Goal: Check status: Check status

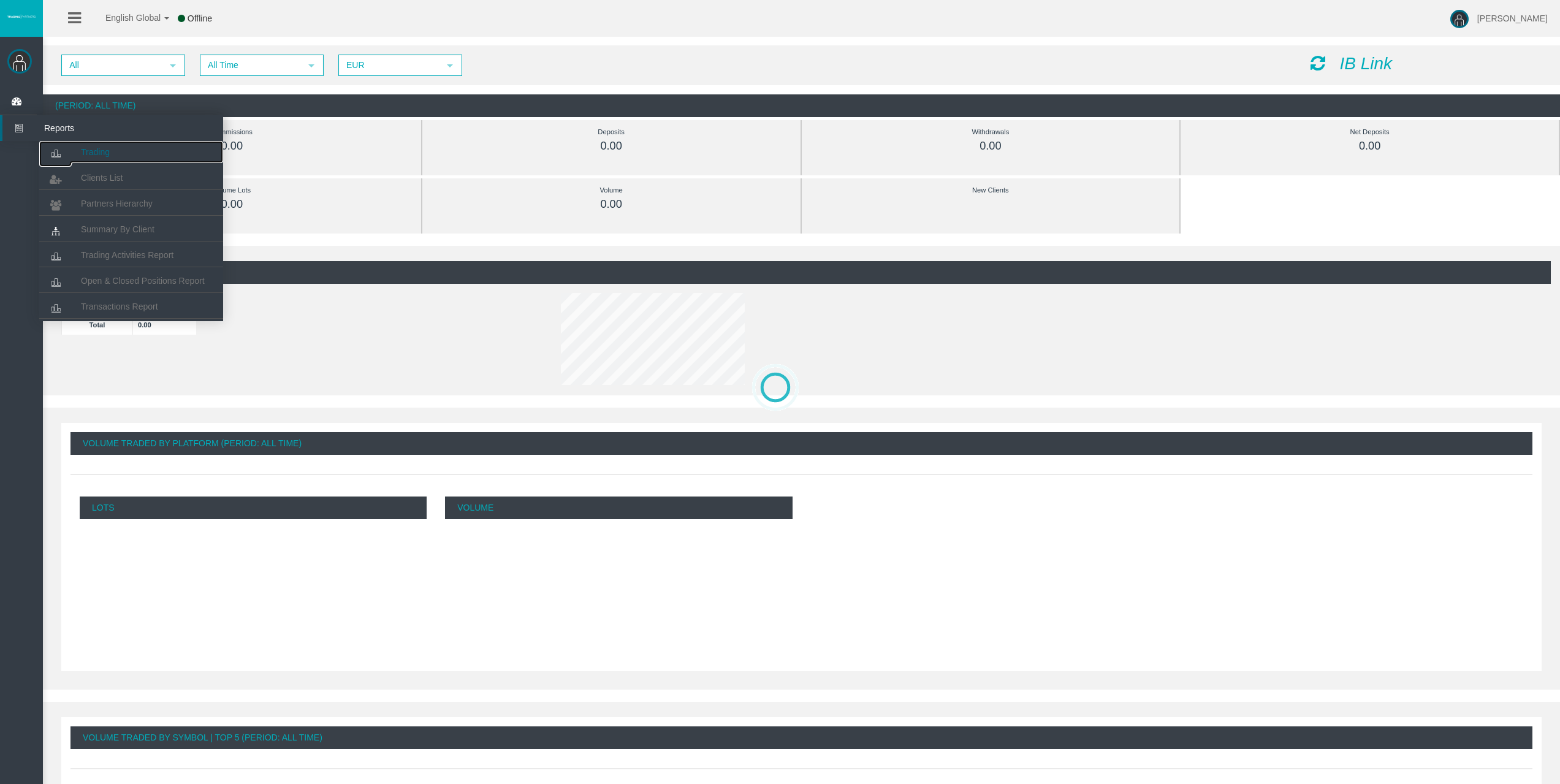
click at [74, 148] on link "Trading" at bounding box center [131, 152] width 184 height 22
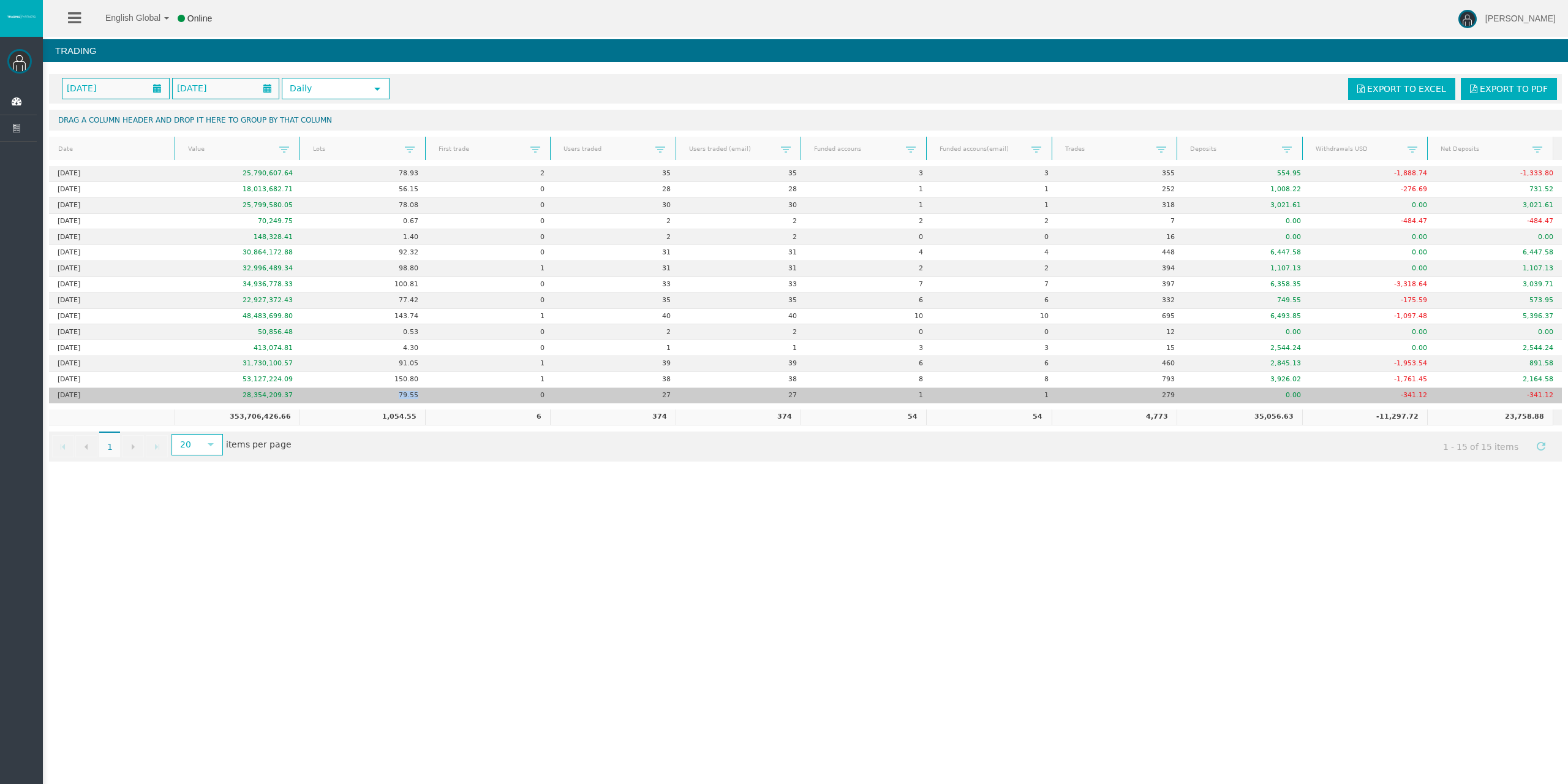
drag, startPoint x: 398, startPoint y: 395, endPoint x: 421, endPoint y: 392, distance: 23.2
click at [421, 392] on td "79.55" at bounding box center [365, 396] width 126 height 15
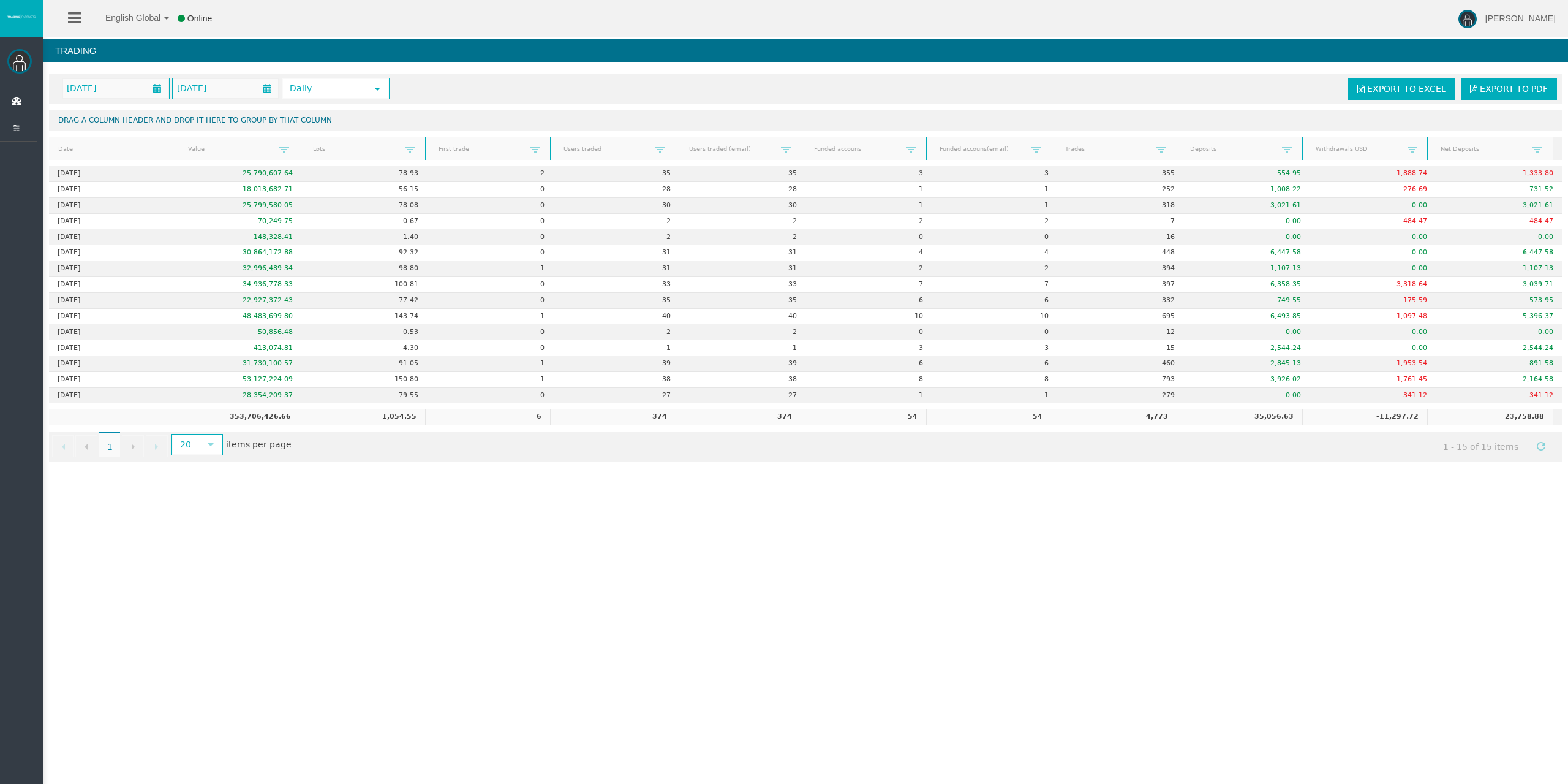
drag, startPoint x: 441, startPoint y: 433, endPoint x: 439, endPoint y: 424, distance: 9.2
click at [439, 428] on div "October 2025 October 2025 Daily select Export to Excel Export to PDF Drag a col…" at bounding box center [805, 267] width 1525 height 400
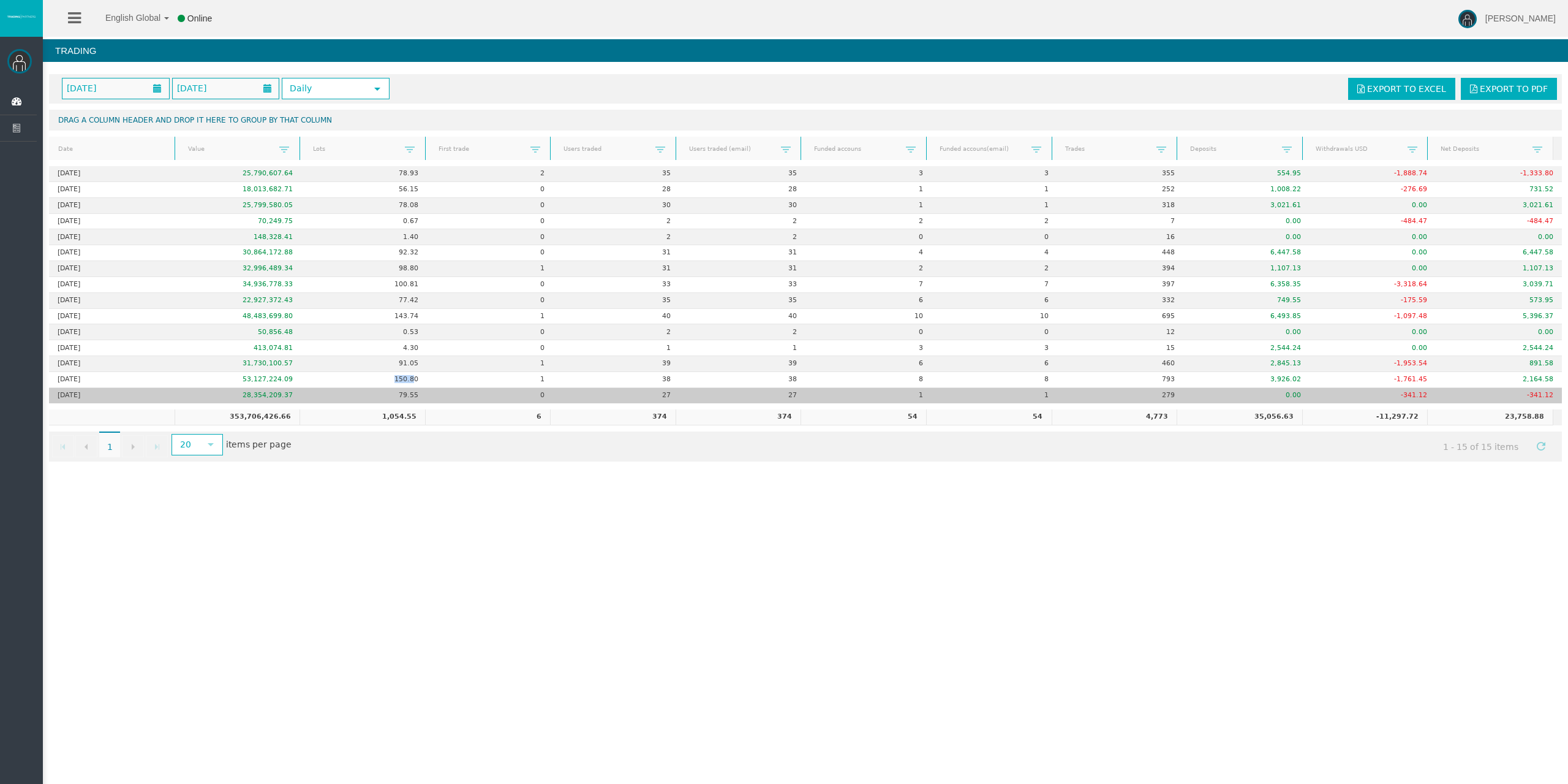
drag, startPoint x: 379, startPoint y: 380, endPoint x: 410, endPoint y: 392, distance: 33.2
click at [416, 385] on td "150.80" at bounding box center [365, 380] width 126 height 16
drag, startPoint x: 404, startPoint y: 400, endPoint x: 419, endPoint y: 397, distance: 15.3
click at [418, 397] on td "79.55" at bounding box center [365, 396] width 126 height 15
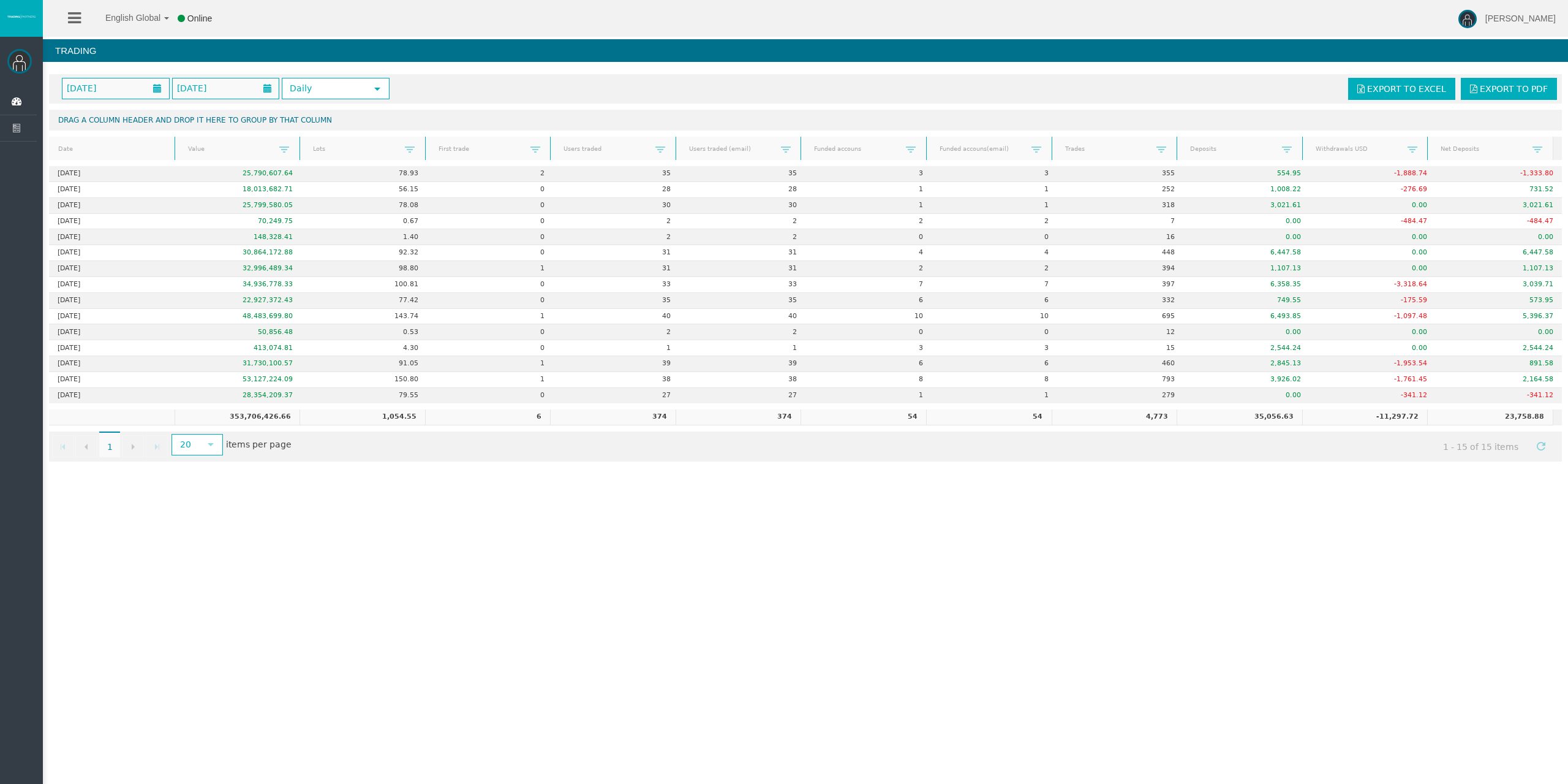
drag, startPoint x: 492, startPoint y: 644, endPoint x: 466, endPoint y: 612, distance: 41.2
click at [490, 641] on div "English Global 简体中文 English Global 日本語 한국어 Online Rafael Pacheco Montes Help Lo…" at bounding box center [784, 392] width 1568 height 784
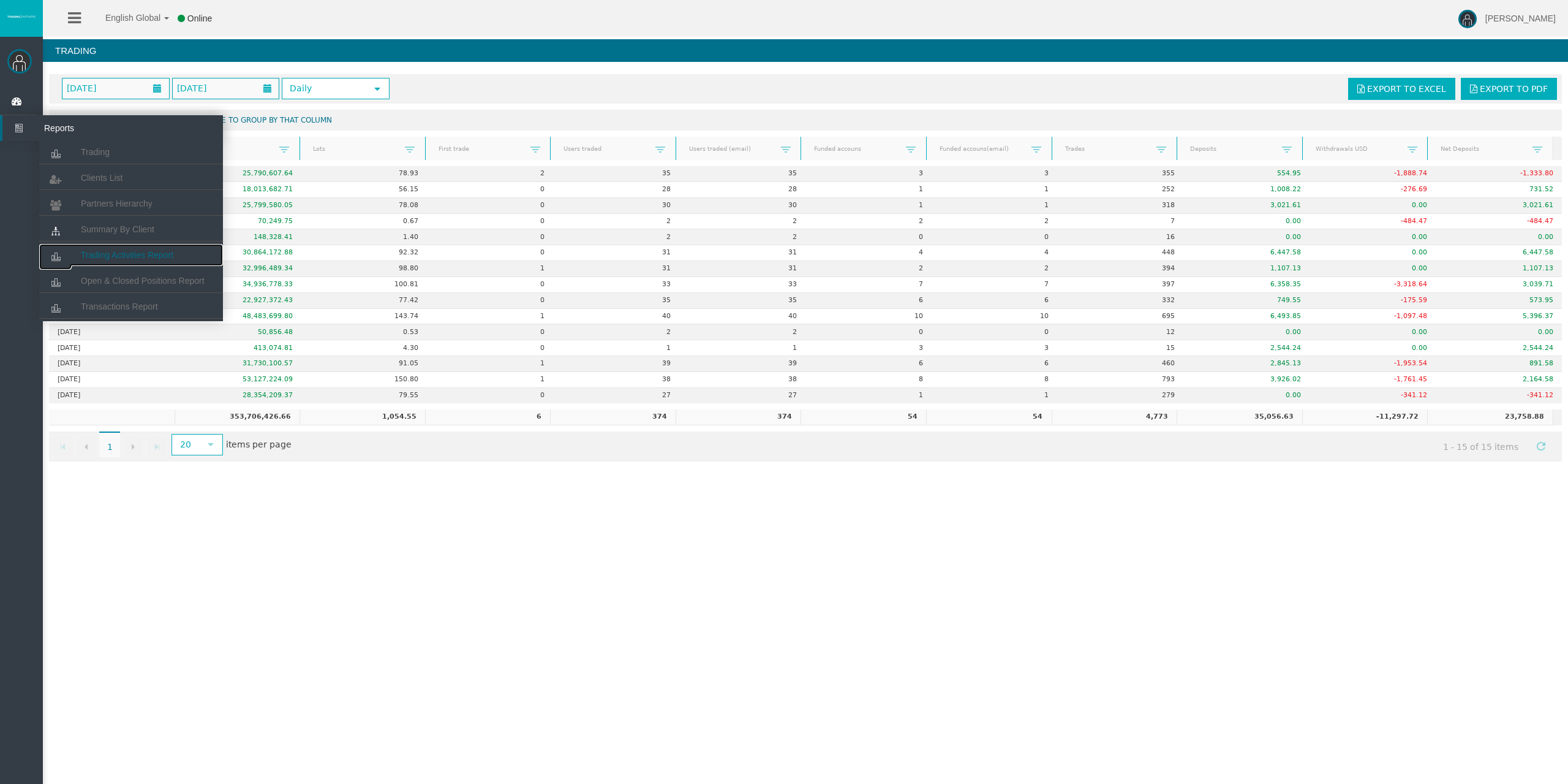
click at [147, 249] on link "Trading Activities Report" at bounding box center [131, 255] width 184 height 22
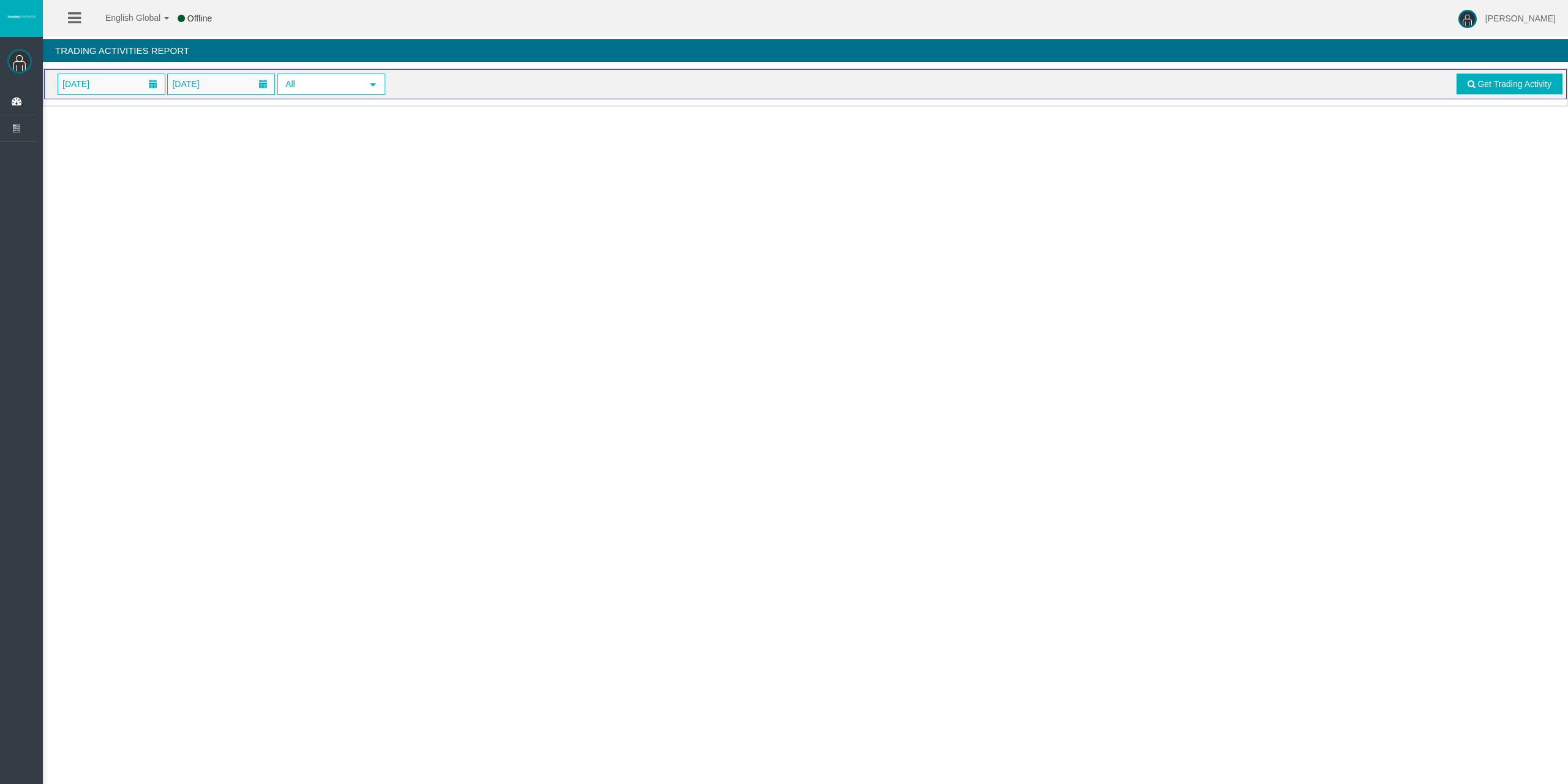
click at [128, 88] on span "[DATE]" at bounding box center [112, 84] width 106 height 20
click at [102, 203] on link "13" at bounding box center [95, 207] width 22 height 22
click at [1513, 95] on div "13/10/2025 15/10/2025 All select Get Trading Activity" at bounding box center [805, 84] width 1523 height 30
click at [1513, 91] on link "Get Trading Activity" at bounding box center [1509, 83] width 106 height 21
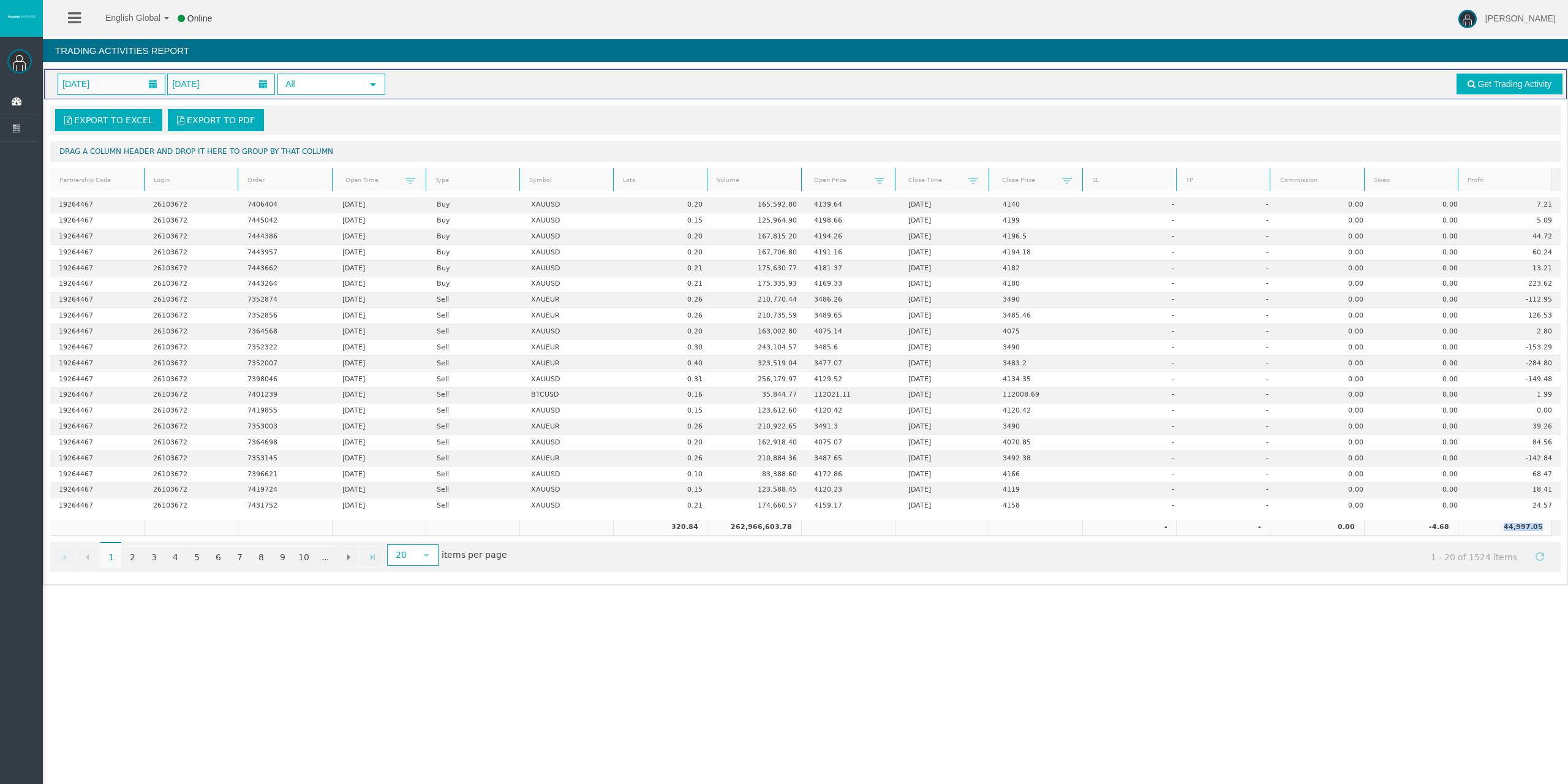
drag, startPoint x: 1491, startPoint y: 524, endPoint x: 1536, endPoint y: 527, distance: 45.1
click at [1536, 527] on td "44,997.05" at bounding box center [1505, 528] width 94 height 16
click at [1465, 612] on div "English Global 简体中文 English Global 日本語 한국어 Online Rafael Pacheco Montes Help Lo…" at bounding box center [784, 392] width 1568 height 784
click at [1482, 183] on link "Profit" at bounding box center [1504, 180] width 90 height 16
click at [1483, 185] on span at bounding box center [1488, 181] width 10 height 10
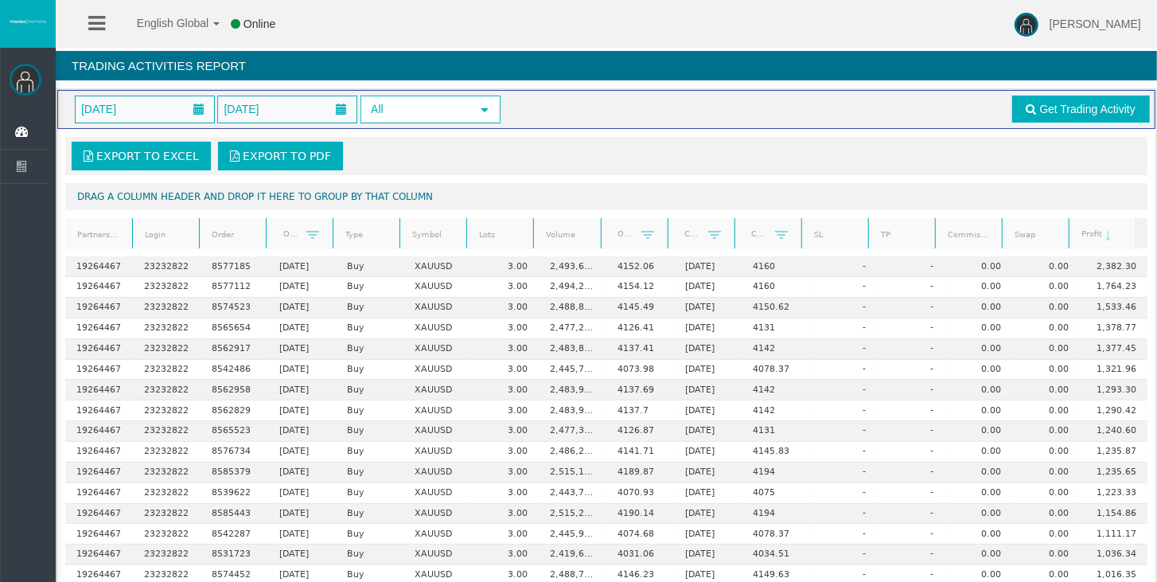
click at [999, 180] on div "Export to Excel Export to PDF Drag a column header and drop it here to group by…" at bounding box center [606, 440] width 1098 height 622
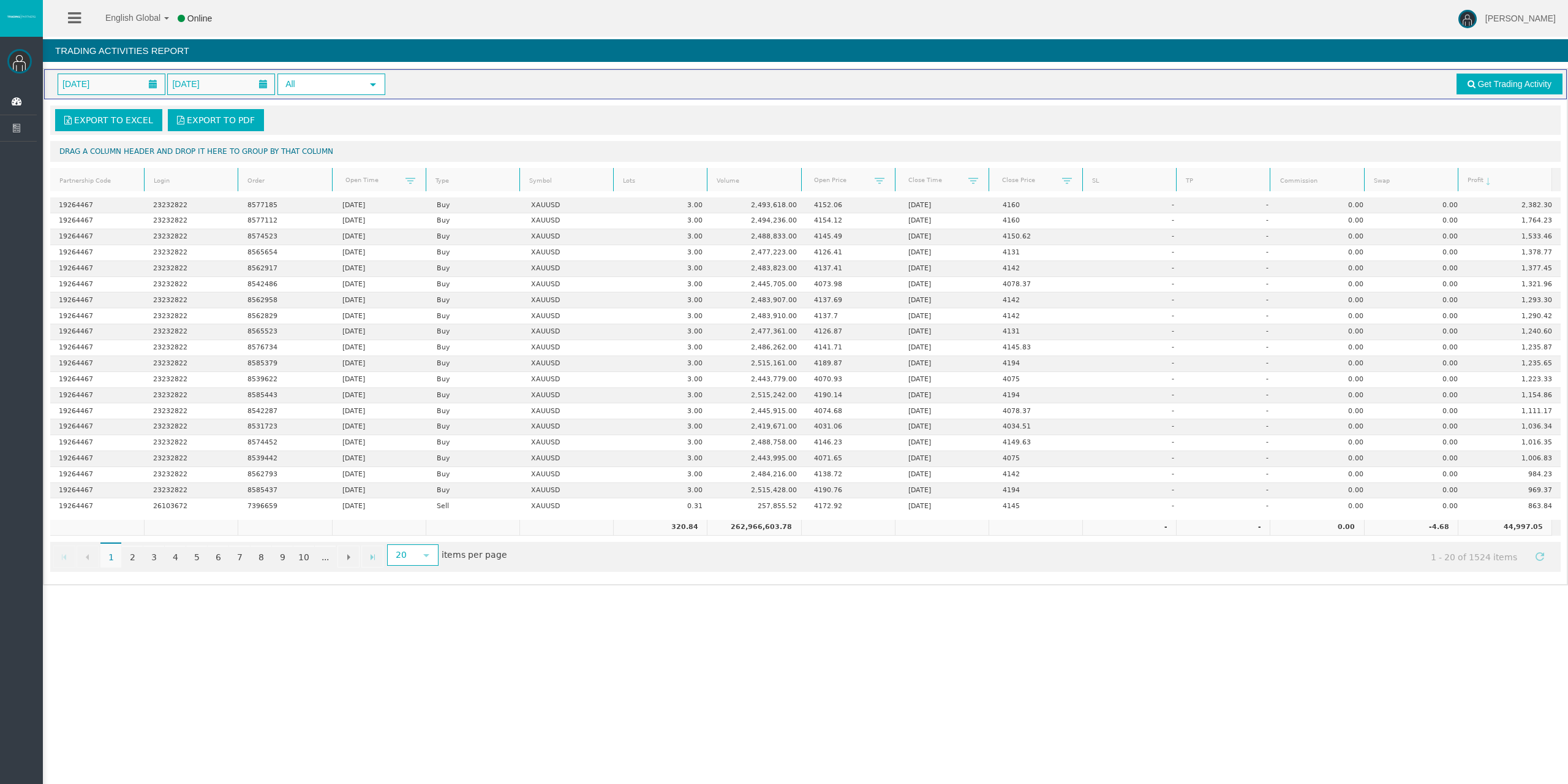
click at [1258, 672] on div "English Global 简体中文 English Global 日本語 한국어 Online Rafael Pacheco Montes Help Lo…" at bounding box center [784, 392] width 1568 height 784
click at [140, 85] on span "13/10/2025" at bounding box center [112, 84] width 106 height 20
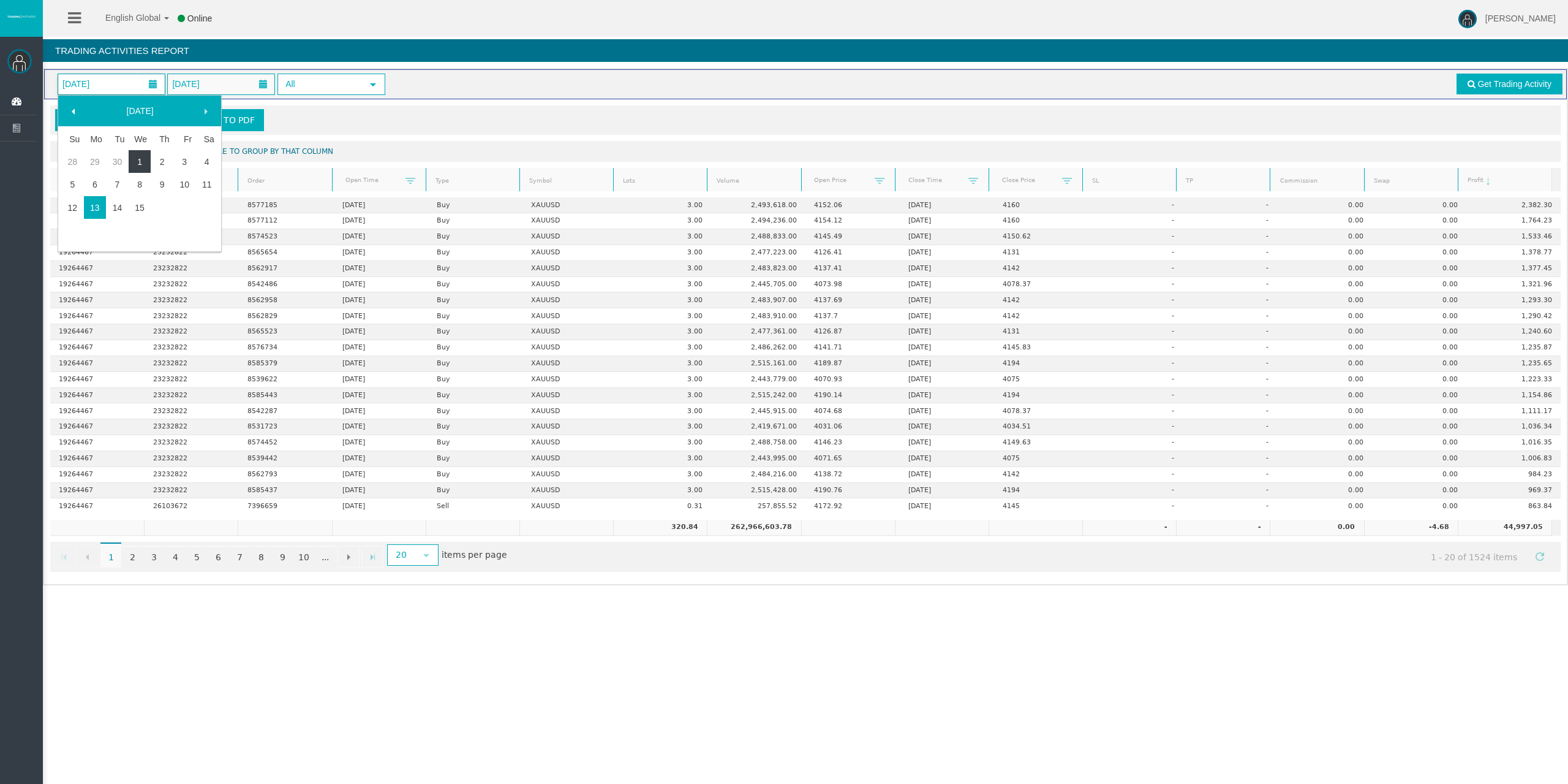
click at [138, 159] on link "1" at bounding box center [139, 162] width 22 height 22
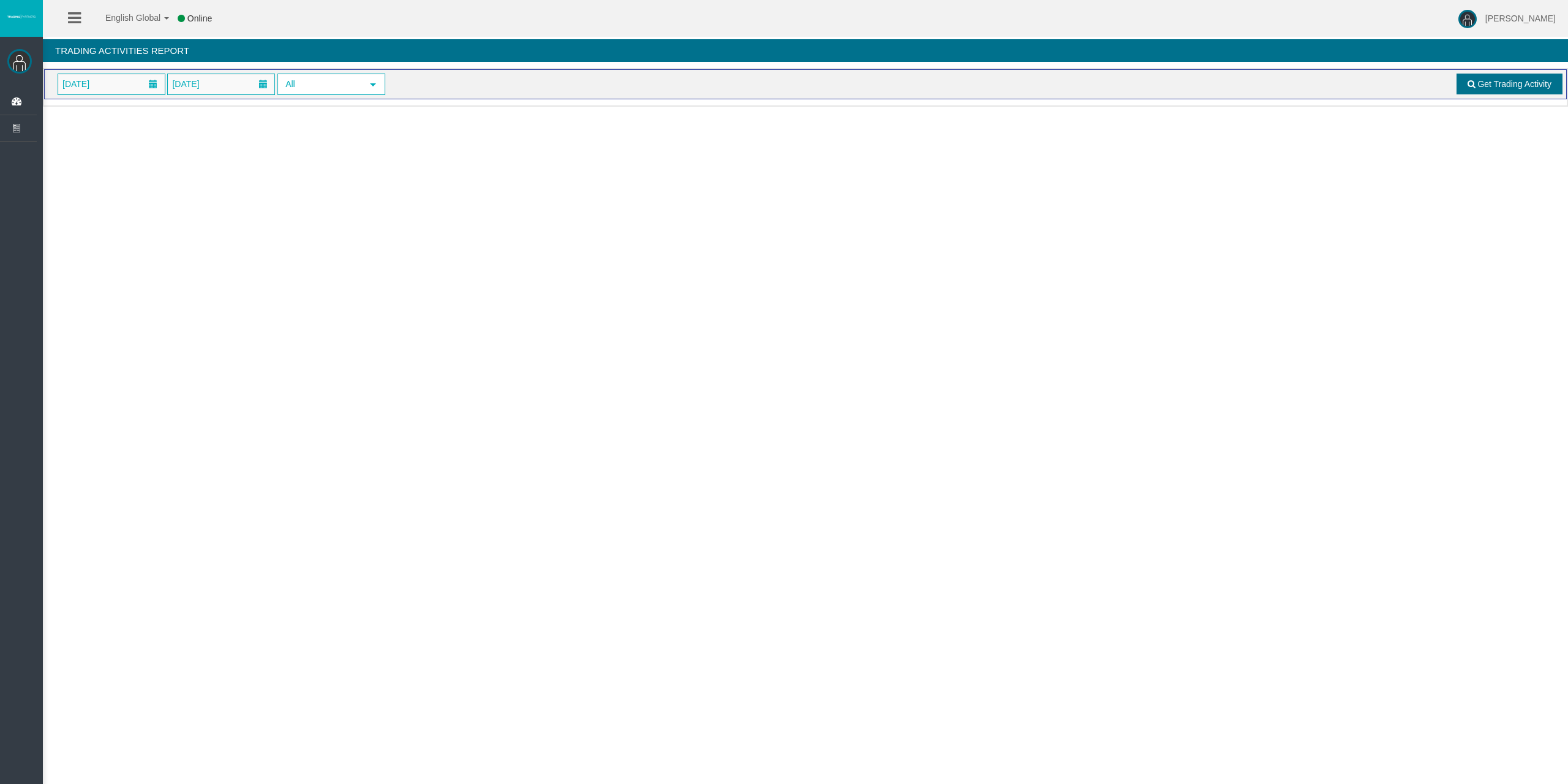
click at [1483, 93] on link "Get Trading Activity" at bounding box center [1509, 83] width 106 height 21
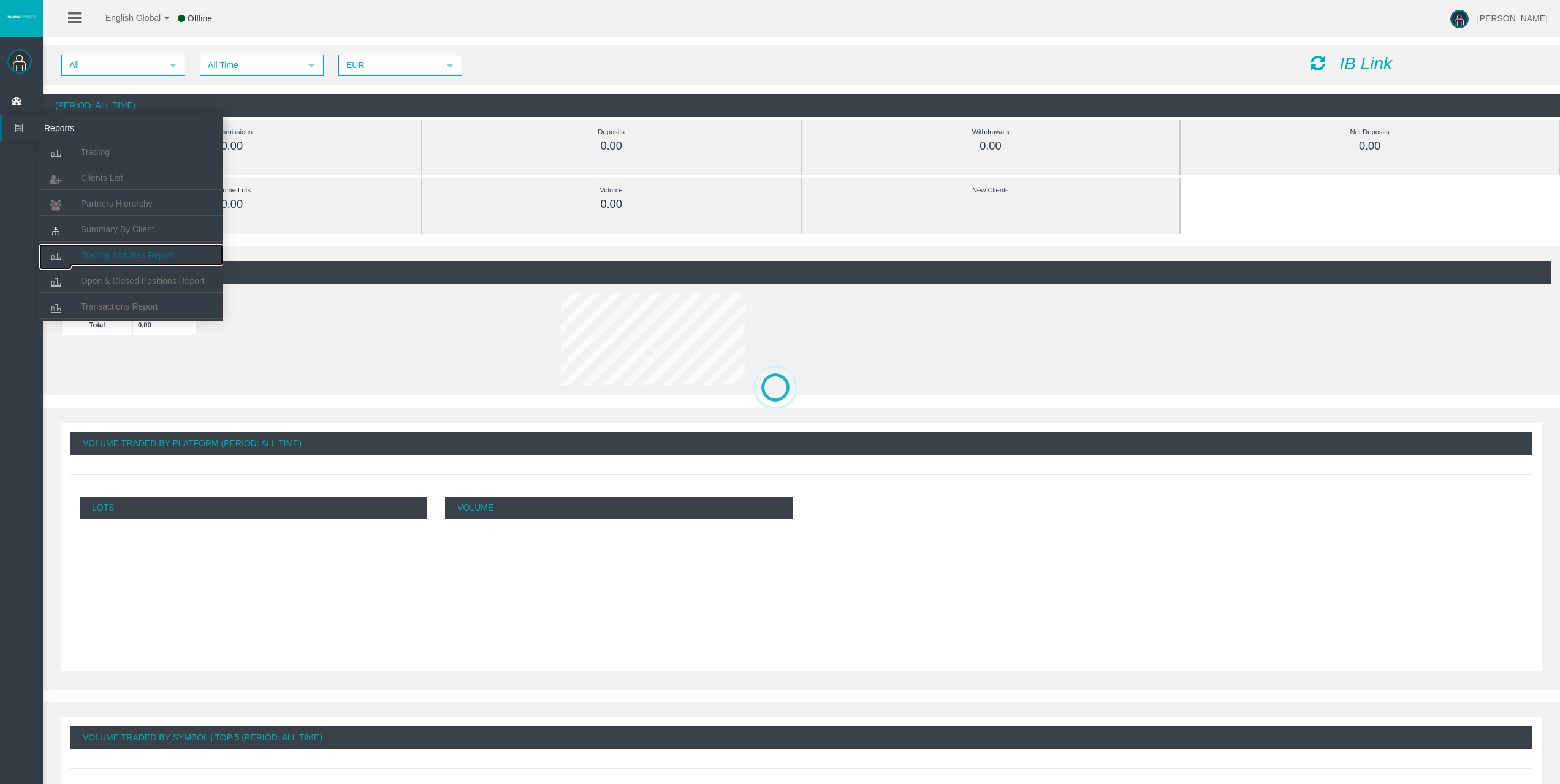
click at [122, 253] on span "Trading Activities Report" at bounding box center [127, 255] width 92 height 10
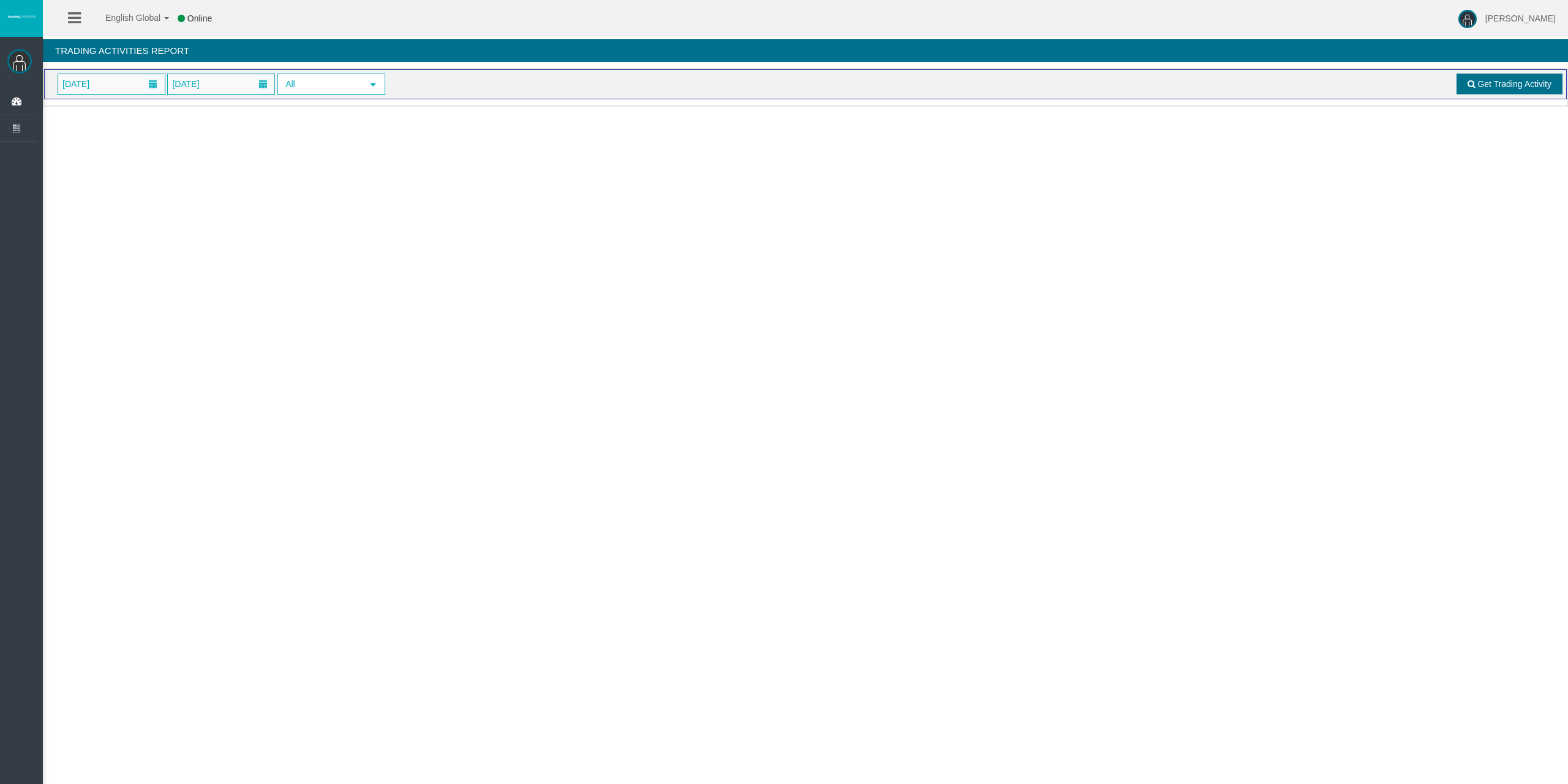
click at [1507, 89] on link "Get Trading Activity" at bounding box center [1509, 83] width 106 height 21
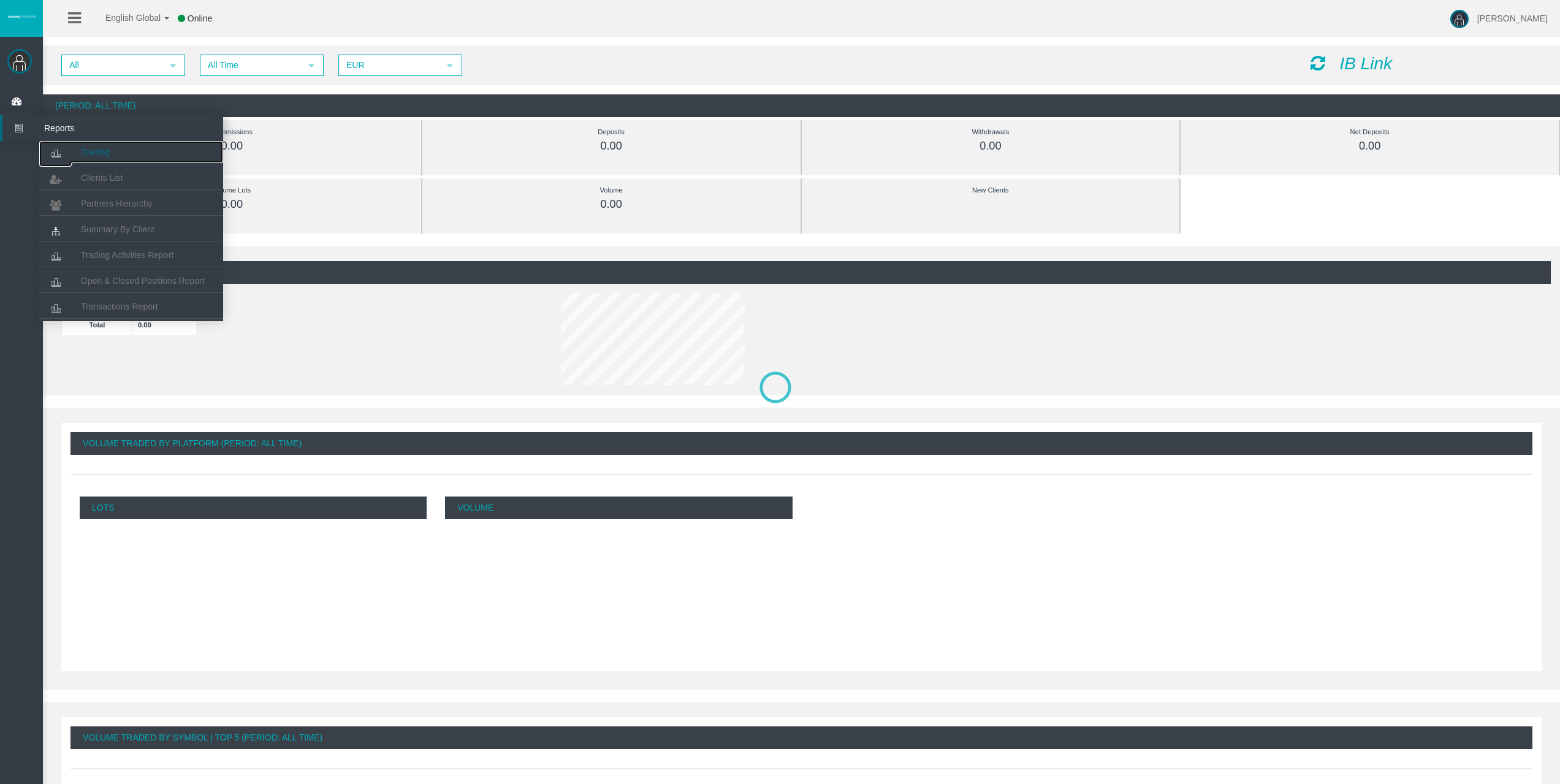
click at [72, 146] on link "Trading" at bounding box center [131, 152] width 184 height 22
click at [91, 250] on link "Trading Activities Report" at bounding box center [131, 255] width 184 height 22
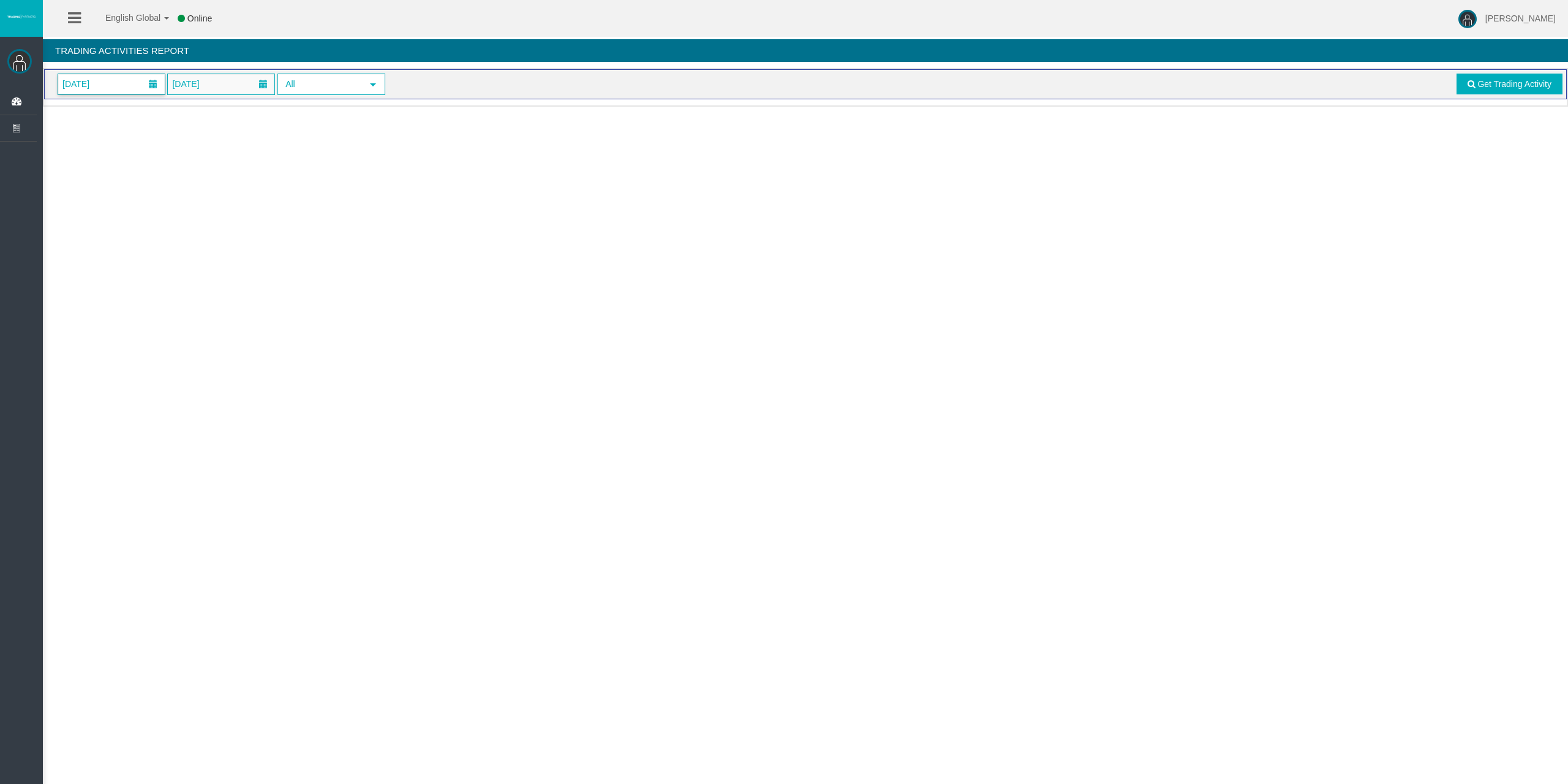
click at [115, 83] on span "01/10/2025" at bounding box center [112, 84] width 106 height 20
click at [137, 205] on link "15" at bounding box center [139, 207] width 22 height 22
click at [1482, 85] on span "Get Trading Activity" at bounding box center [1514, 84] width 74 height 10
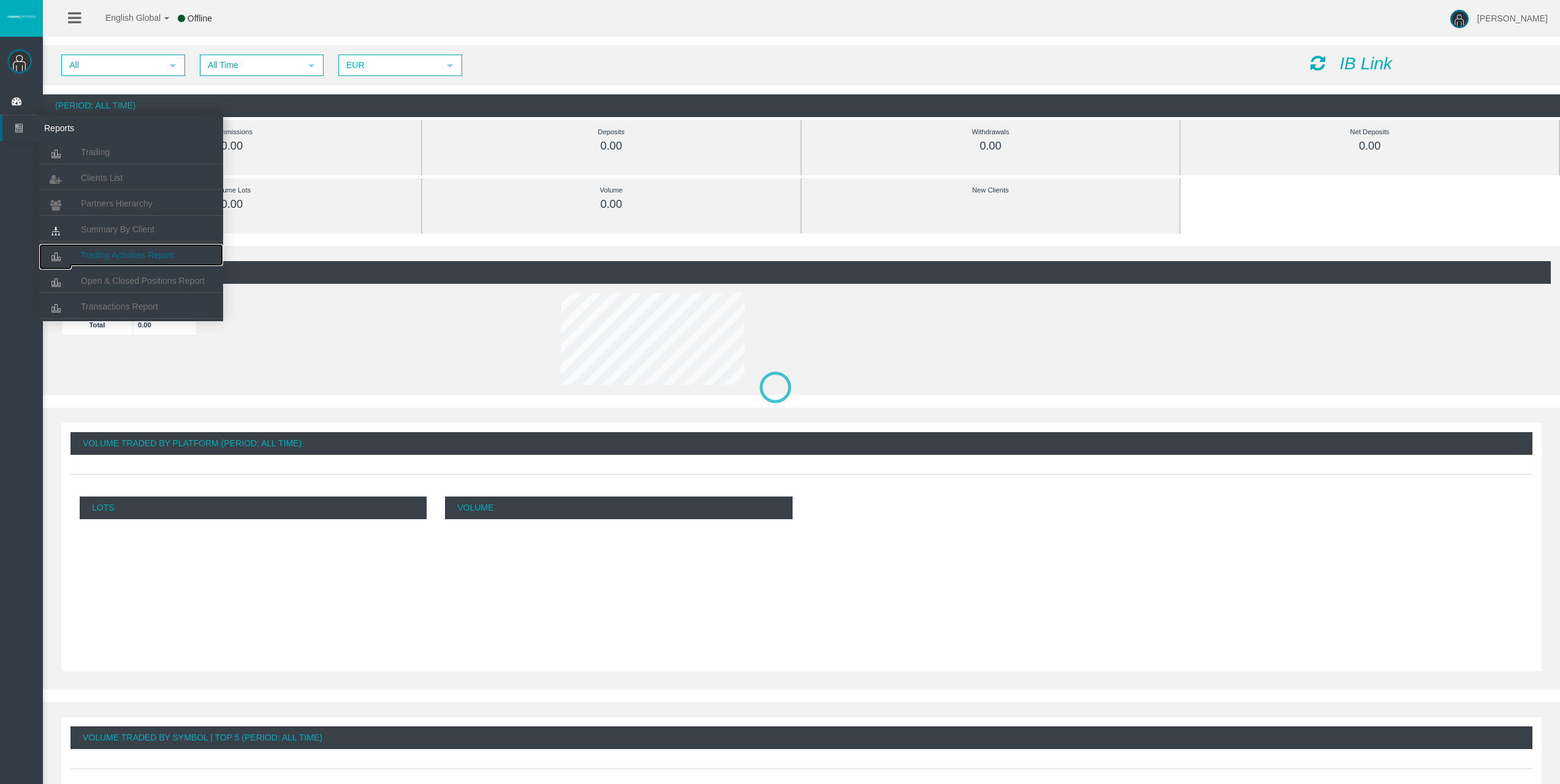
click at [128, 246] on link "Trading Activities Report" at bounding box center [131, 255] width 184 height 22
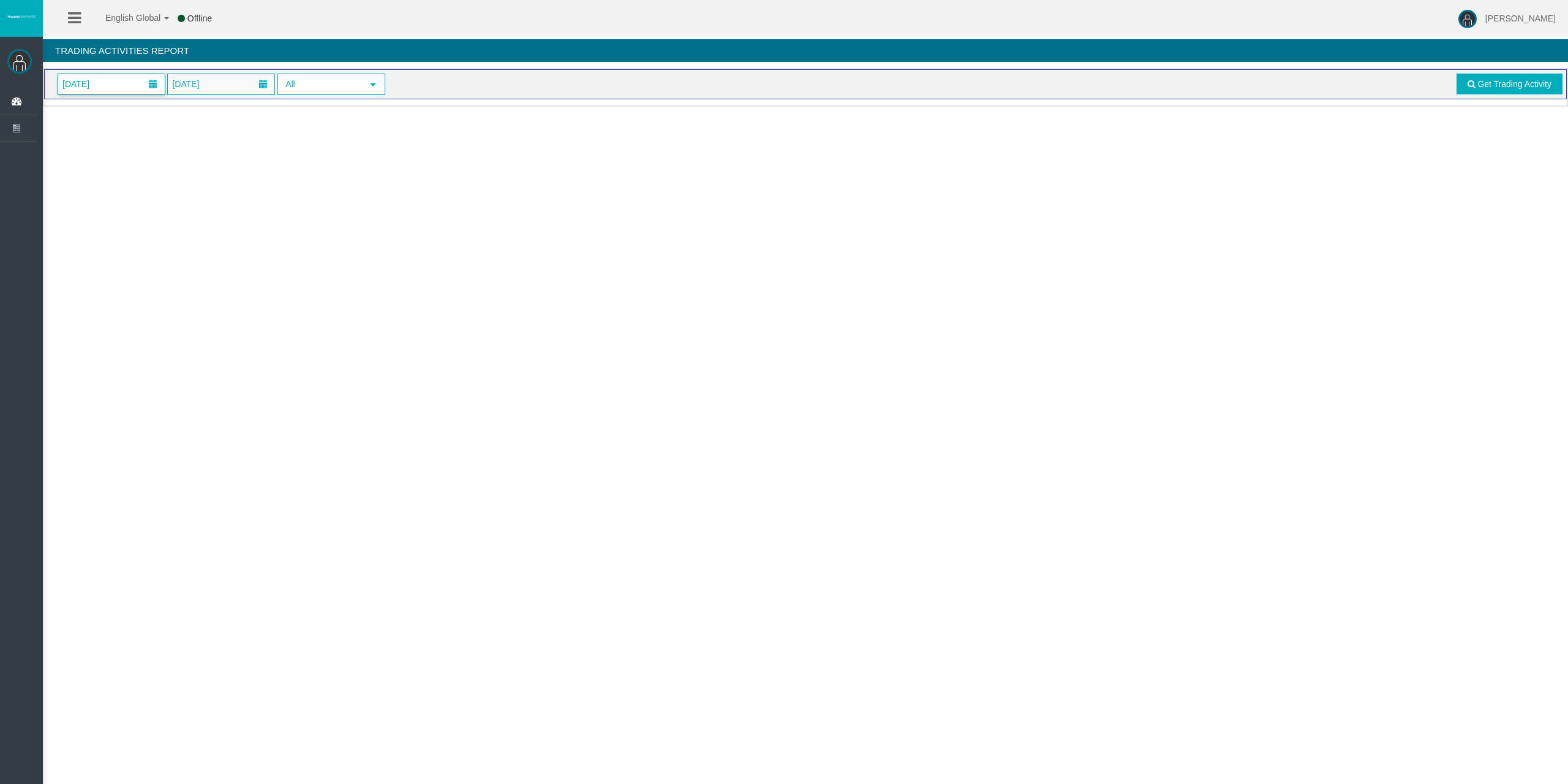
click at [93, 92] on span "[DATE]" at bounding box center [75, 84] width 35 height 17
click at [149, 203] on link "15" at bounding box center [139, 207] width 22 height 22
click at [1485, 71] on div "[DATE] [DATE] All select Get Trading Activity" at bounding box center [805, 84] width 1523 height 30
click at [1481, 79] on link "Get Trading Activity" at bounding box center [1509, 83] width 106 height 21
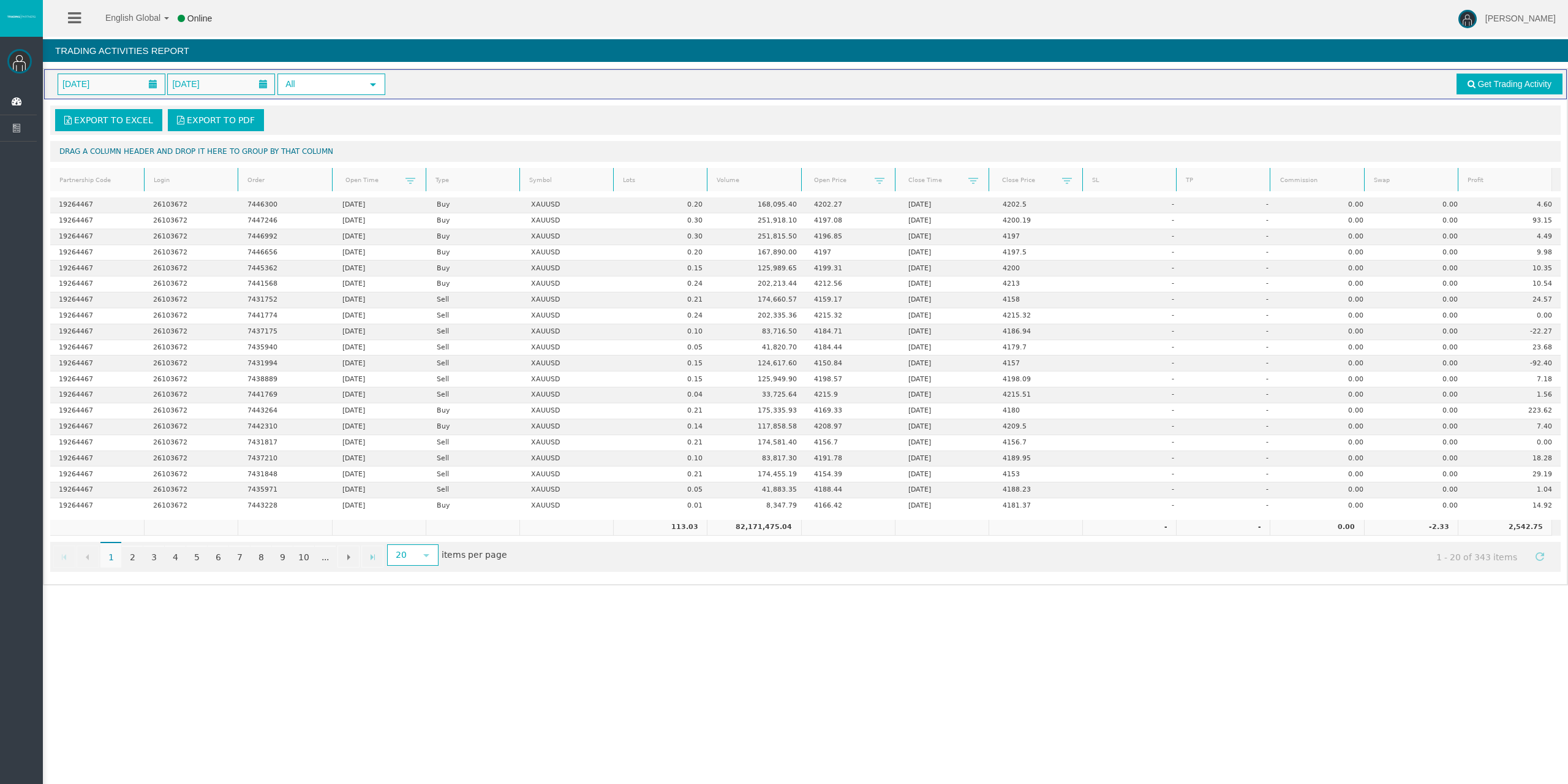
click at [1489, 188] on link "Profit" at bounding box center [1504, 180] width 90 height 16
click at [664, 189] on th "Lots" at bounding box center [660, 179] width 94 height 24
click at [135, 557] on link "2" at bounding box center [132, 556] width 21 height 22
click at [149, 559] on link "3" at bounding box center [153, 556] width 21 height 22
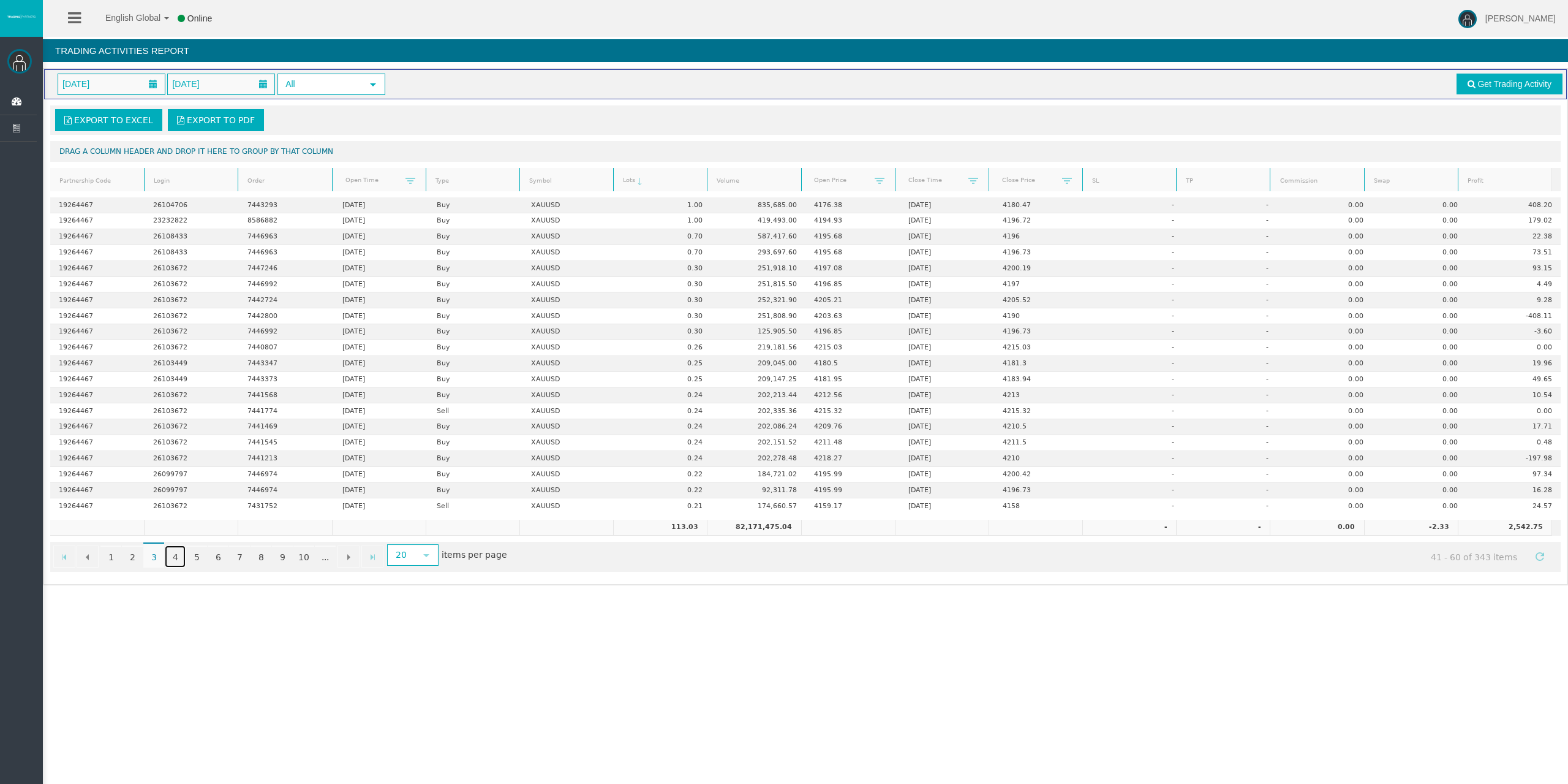
click at [172, 561] on link "4" at bounding box center [175, 556] width 21 height 22
click at [280, 558] on link "9" at bounding box center [282, 556] width 21 height 22
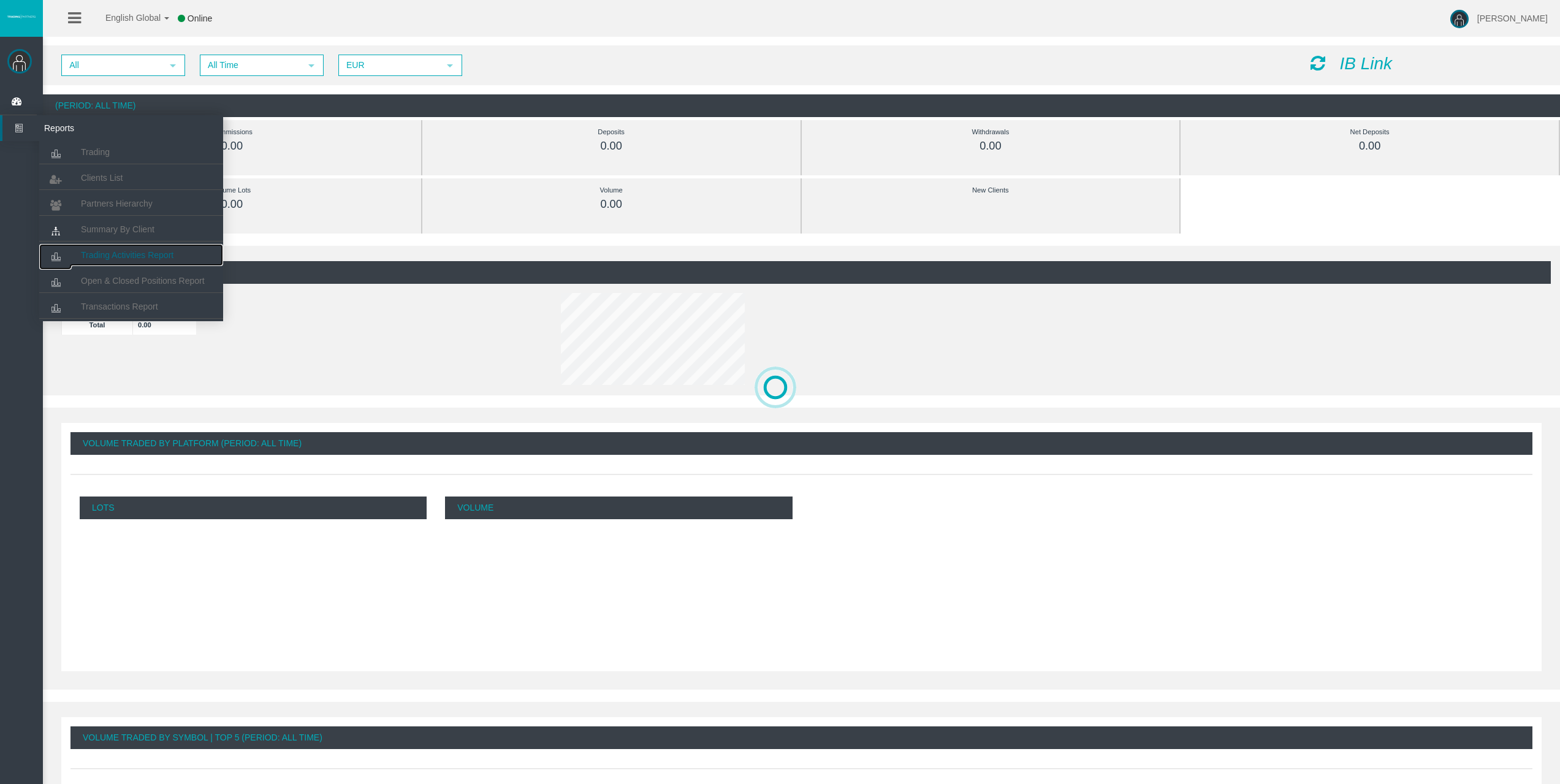
click at [109, 258] on span "Trading Activities Report" at bounding box center [127, 255] width 92 height 10
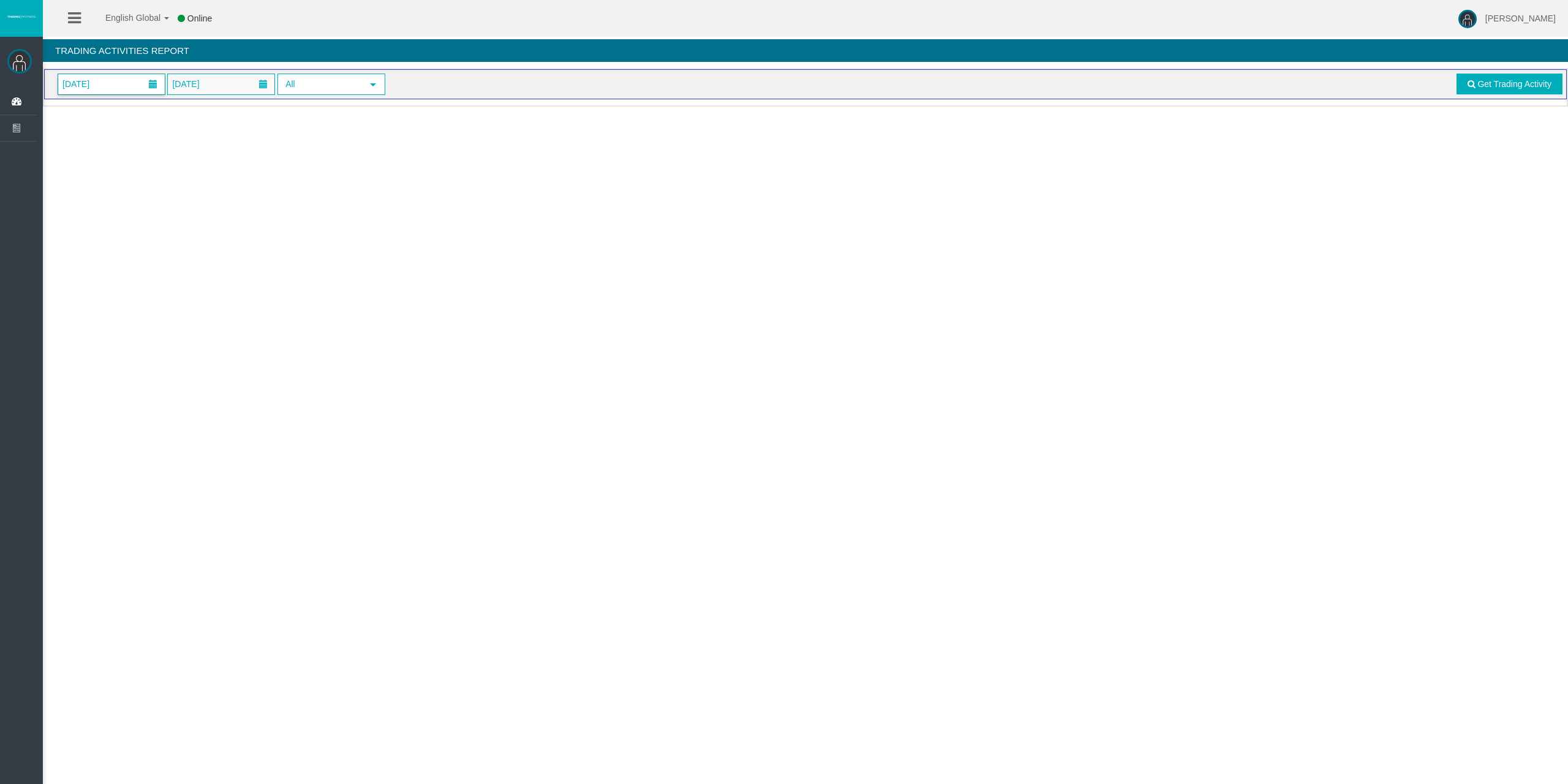
click at [119, 85] on span "[DATE]" at bounding box center [112, 84] width 106 height 20
click at [129, 207] on link "15" at bounding box center [139, 207] width 22 height 22
click at [1503, 92] on link "Get Trading Activity" at bounding box center [1509, 83] width 106 height 21
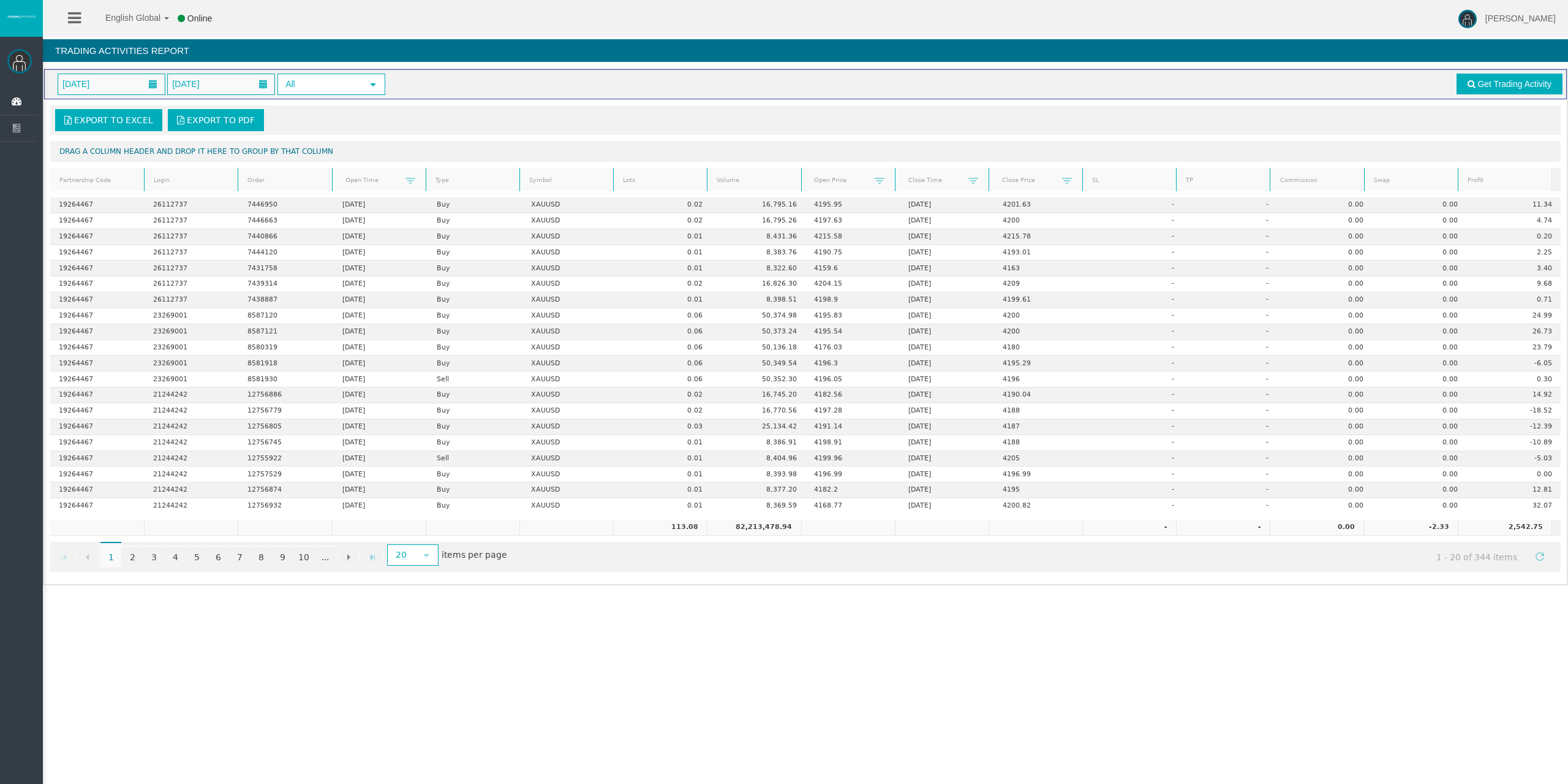
click at [650, 174] on link "Lots" at bounding box center [660, 180] width 90 height 16
click at [650, 174] on link "Lots" at bounding box center [660, 180] width 90 height 17
